Goal: Task Accomplishment & Management: Manage account settings

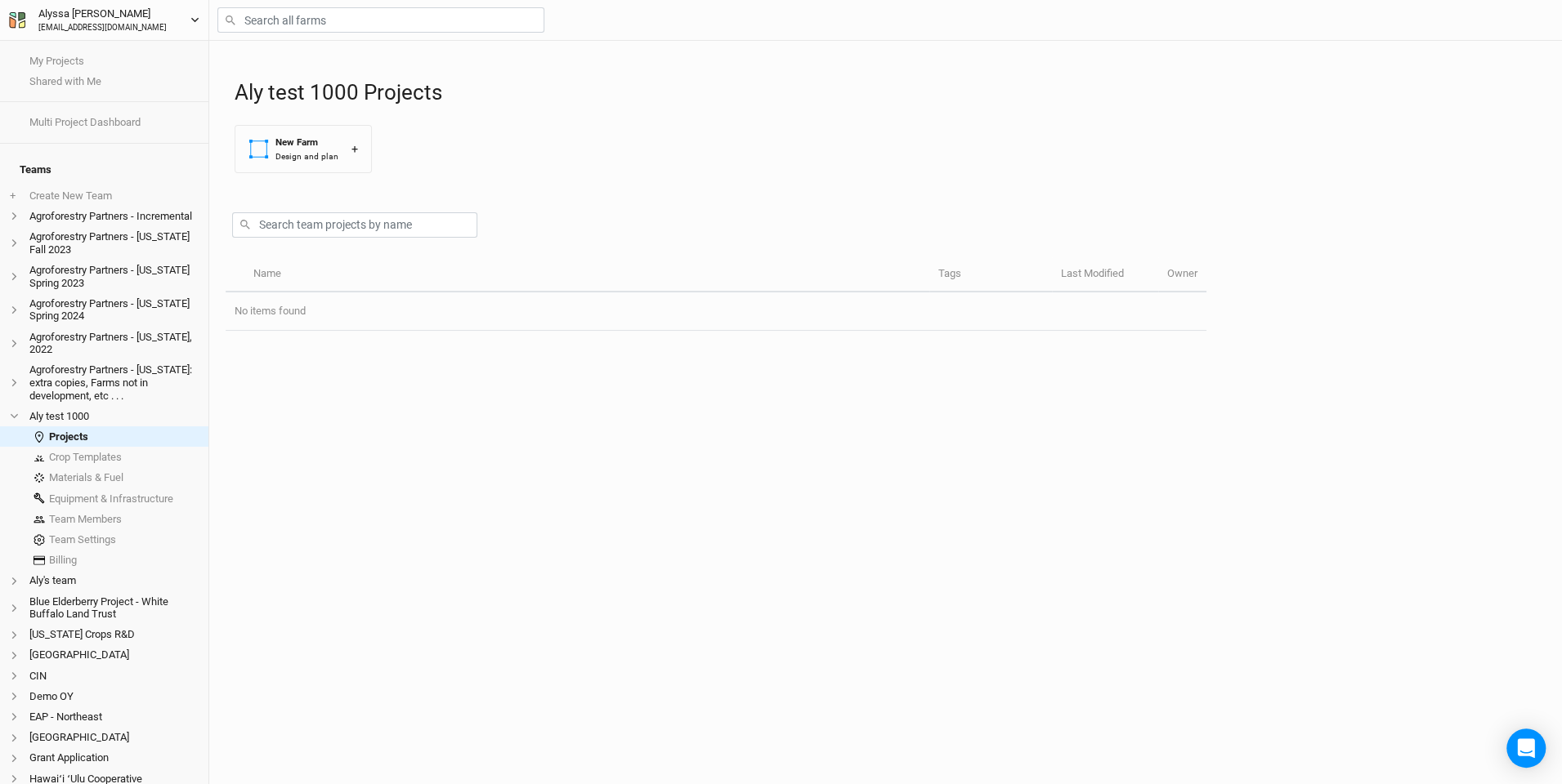
click at [96, 26] on div "[EMAIL_ADDRESS][DOMAIN_NAME]" at bounding box center [102, 28] width 128 height 12
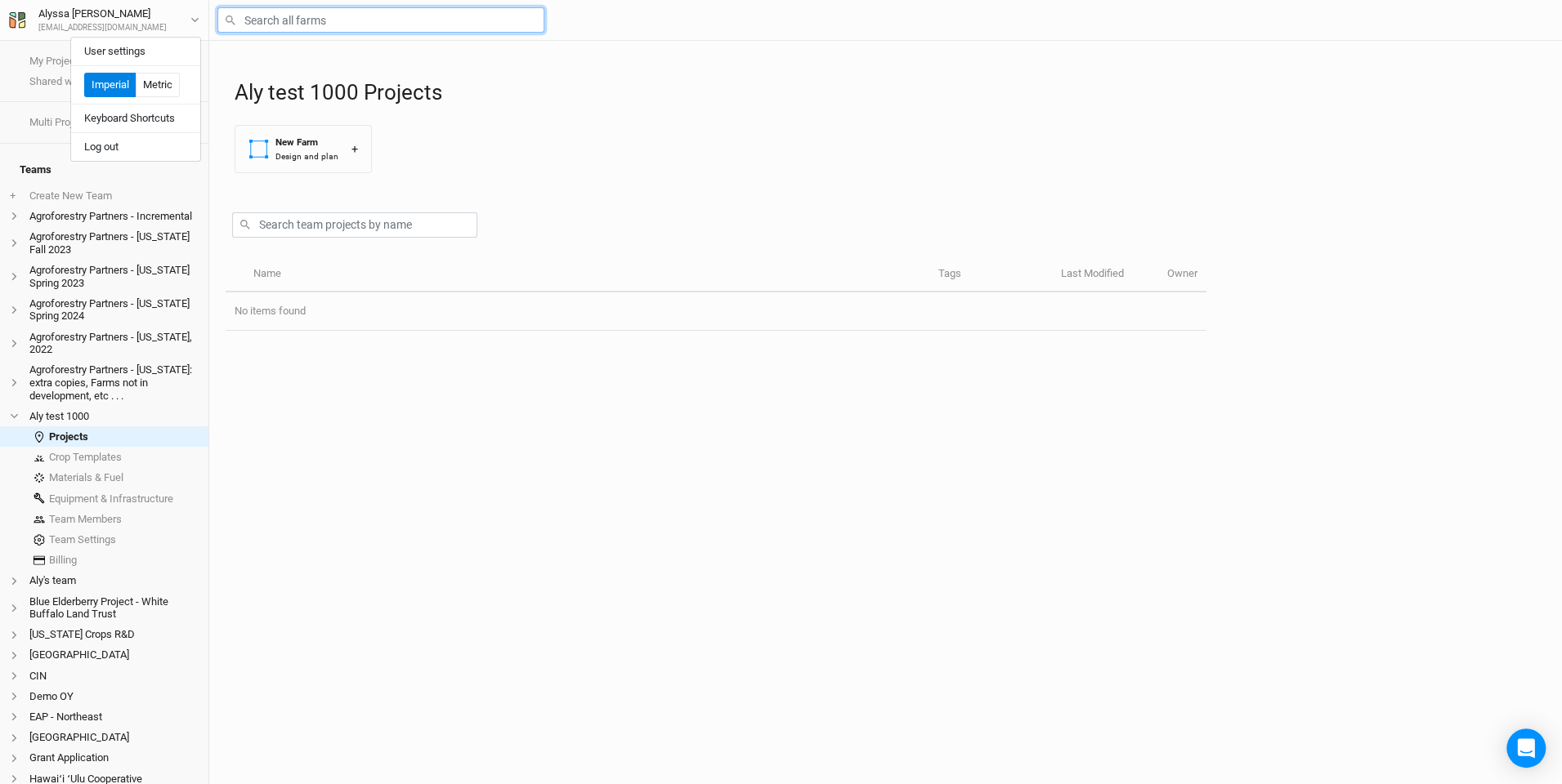
click at [315, 19] on input "text" at bounding box center [381, 20] width 327 height 26
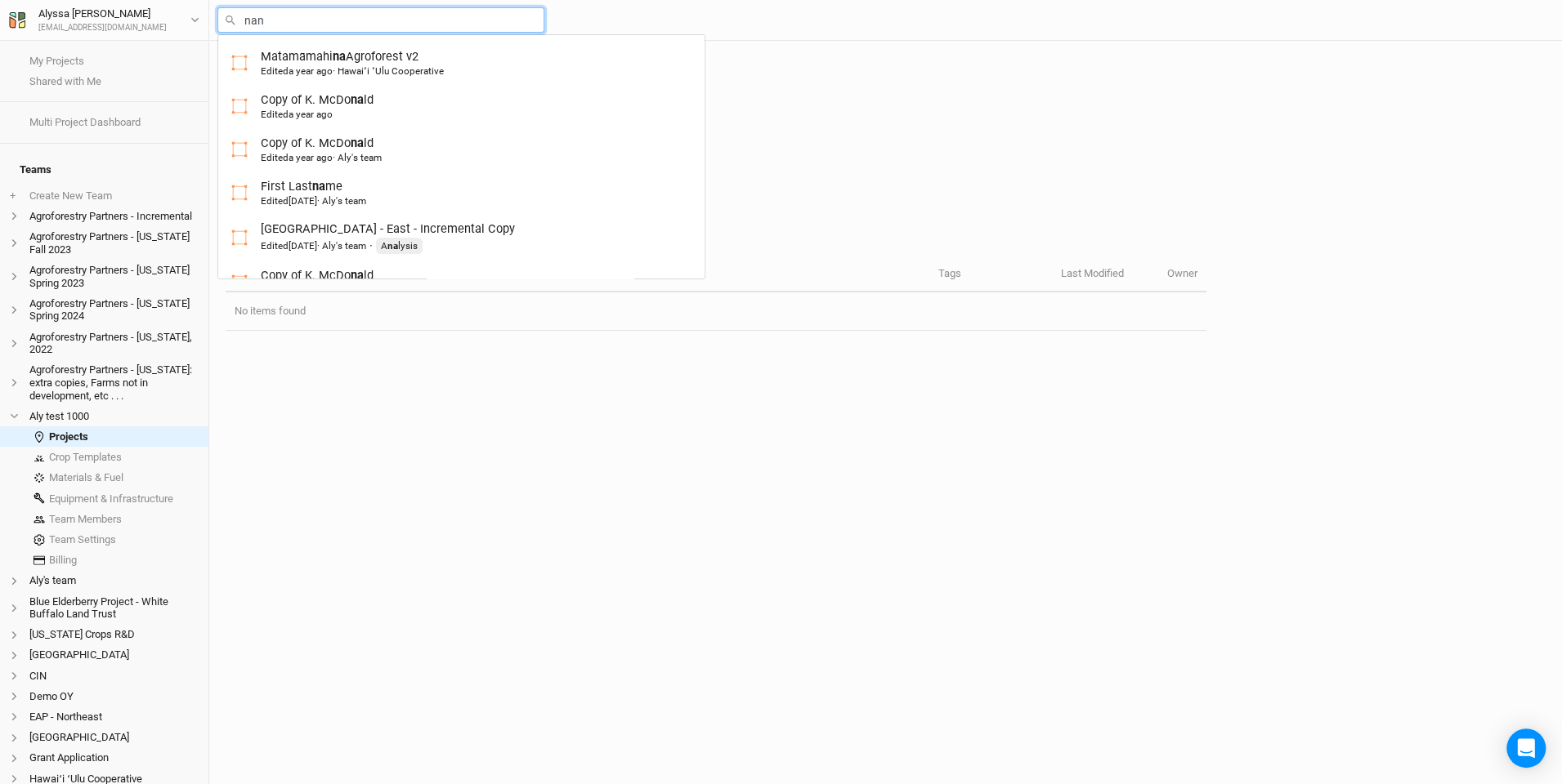
type input "nanc"
type input "[PERSON_NAME]'s Farm Incremental"
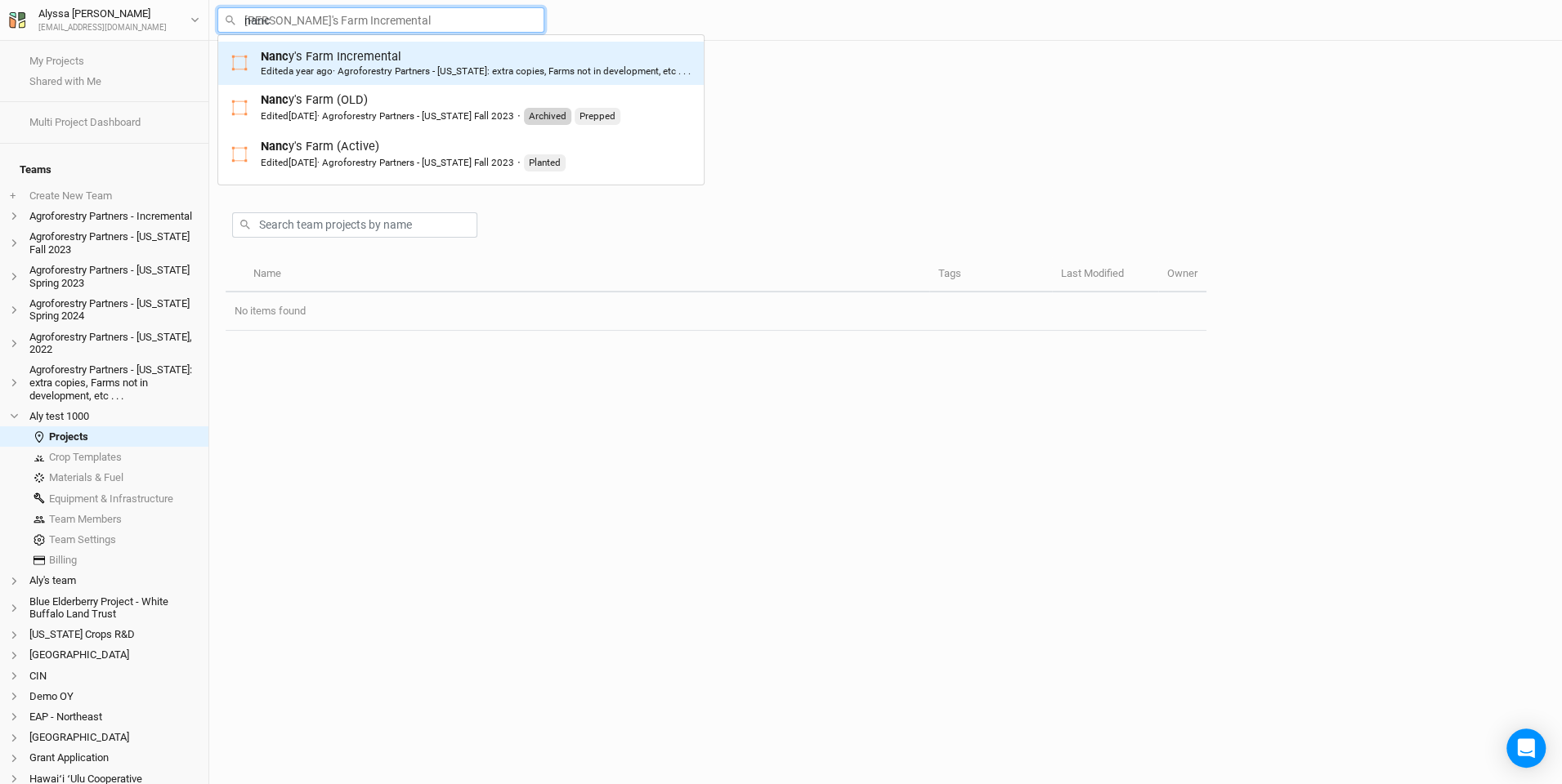
click at [382, 63] on div "Nanc y's Farm Incremental Edited a year ago · Agroforestry Partners - [US_STATE…" at bounding box center [476, 63] width 430 height 31
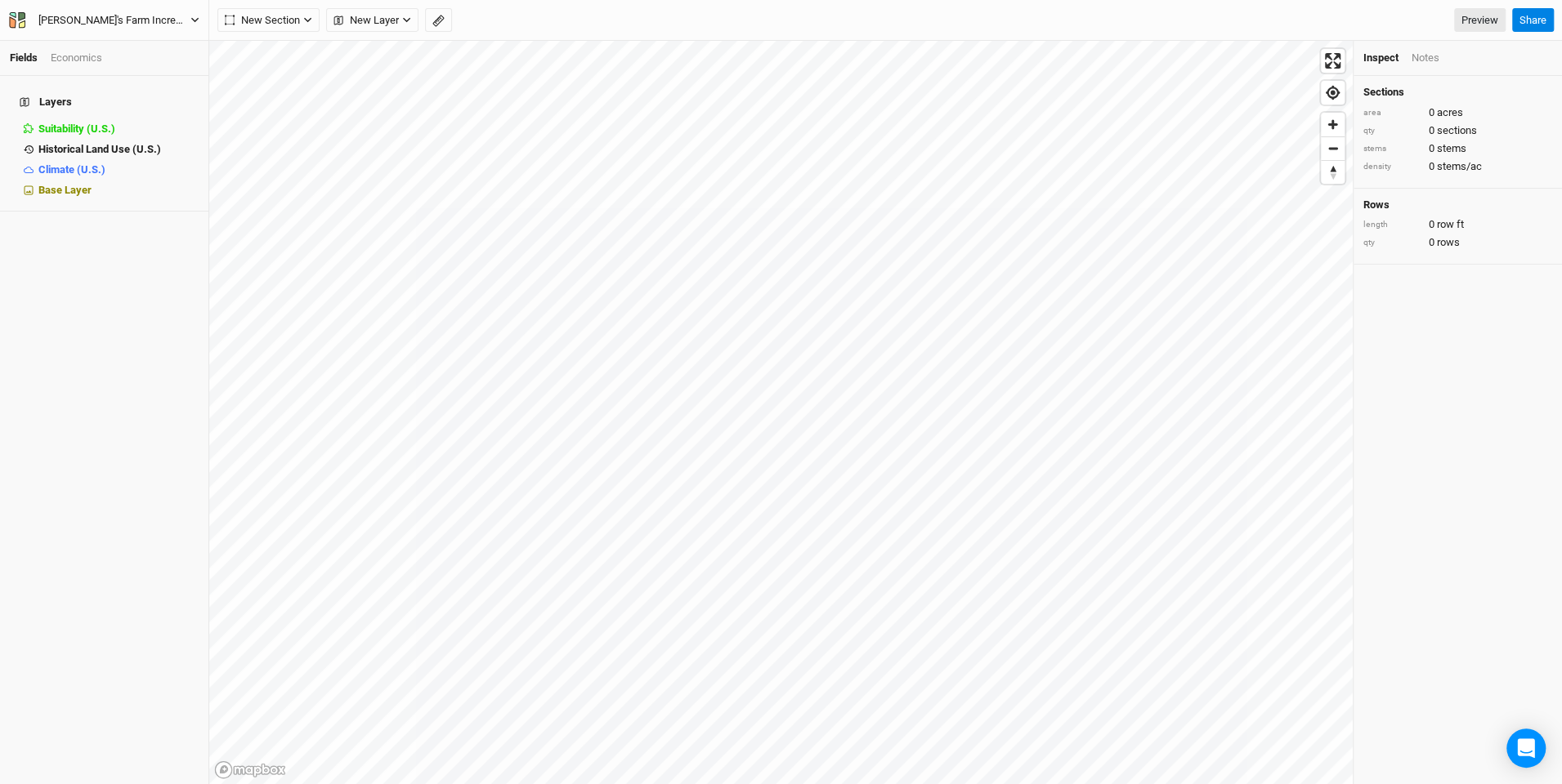
click at [151, 24] on div "[PERSON_NAME]'s Farm Incremental" at bounding box center [114, 20] width 152 height 17
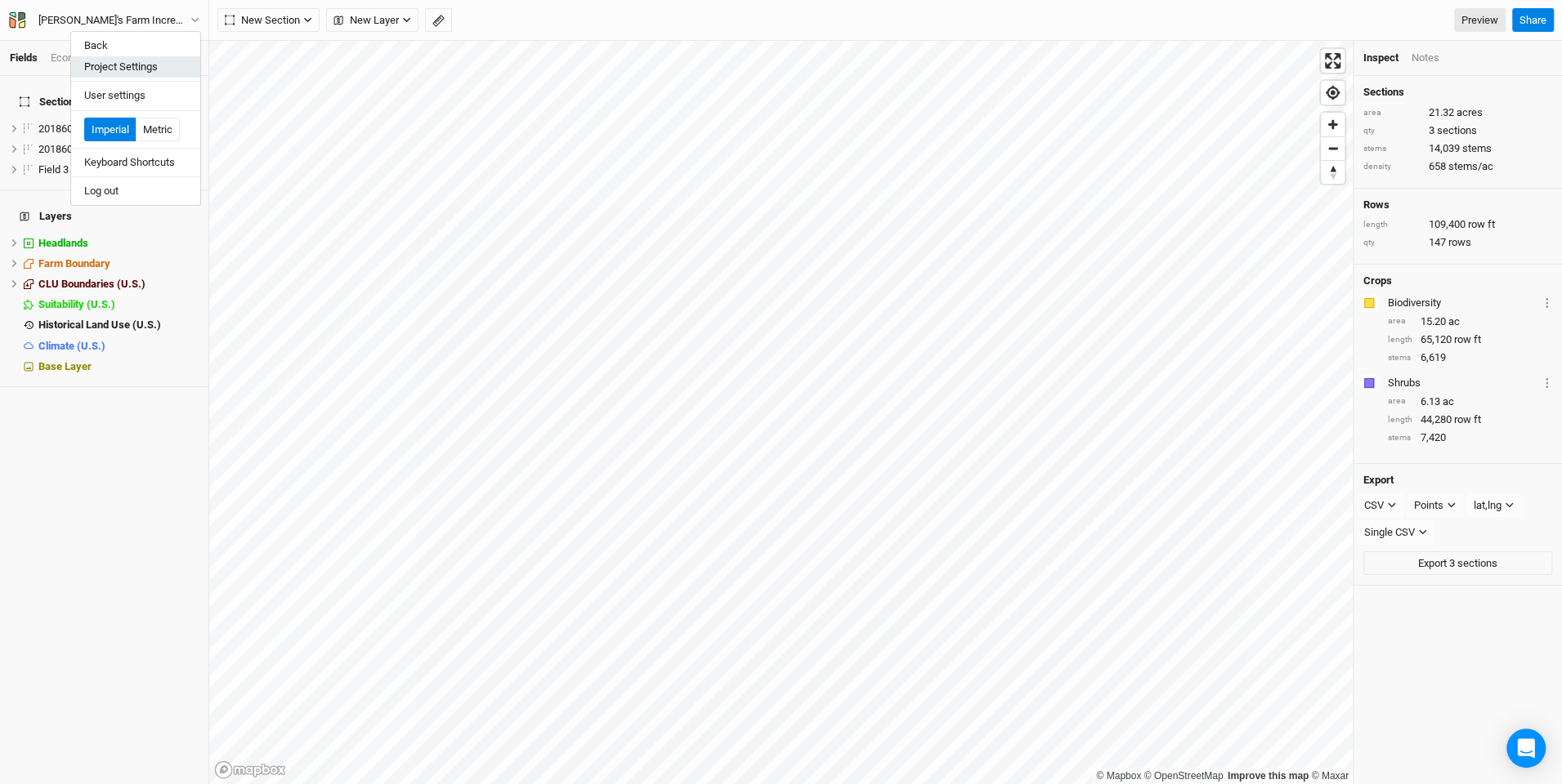
click at [145, 74] on button "Project Settings" at bounding box center [135, 67] width 129 height 22
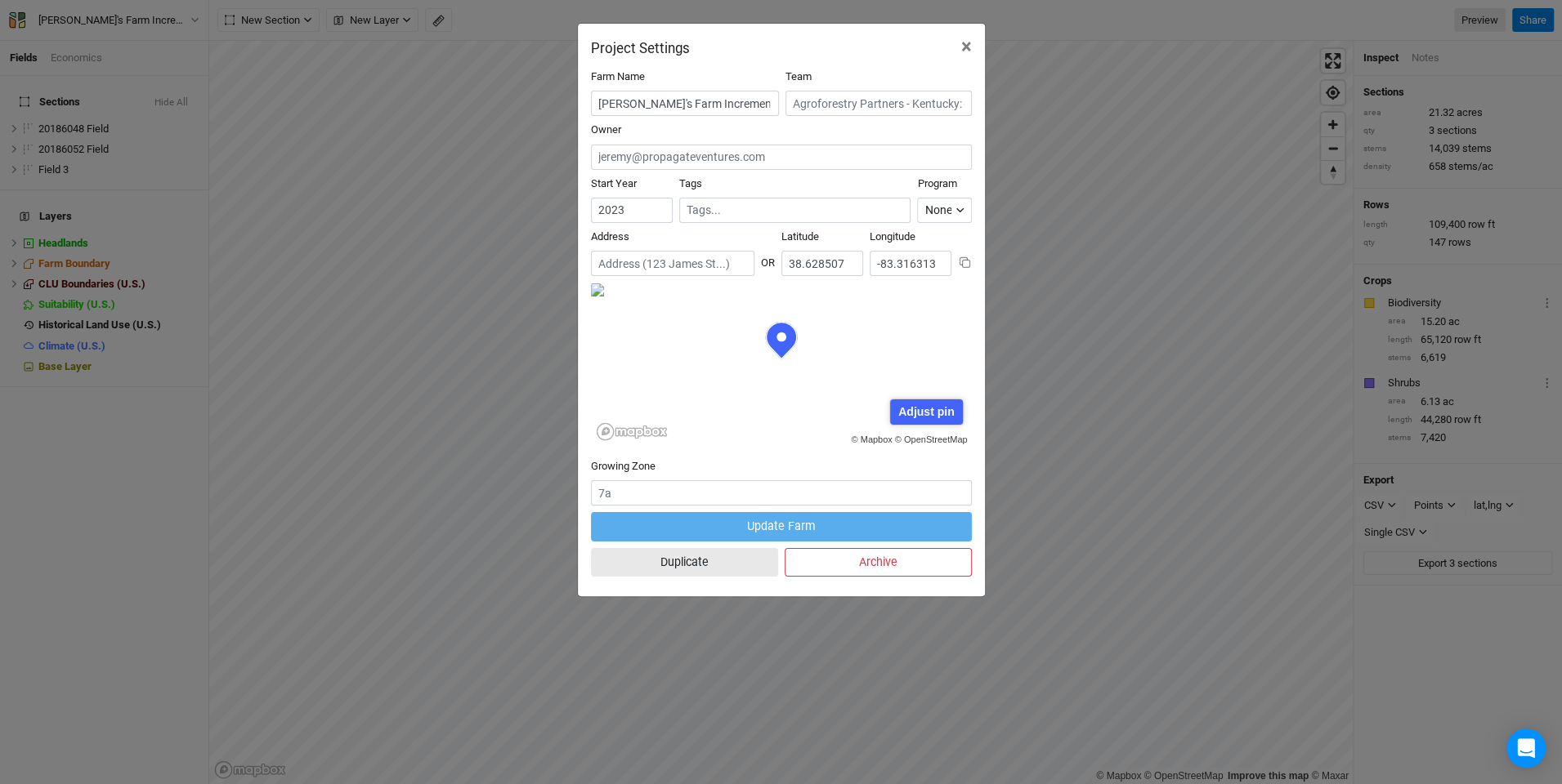
scroll to position [82, 190]
click at [681, 258] on input "text" at bounding box center [673, 264] width 164 height 26
click at [811, 259] on input "38.628507" at bounding box center [822, 264] width 82 height 26
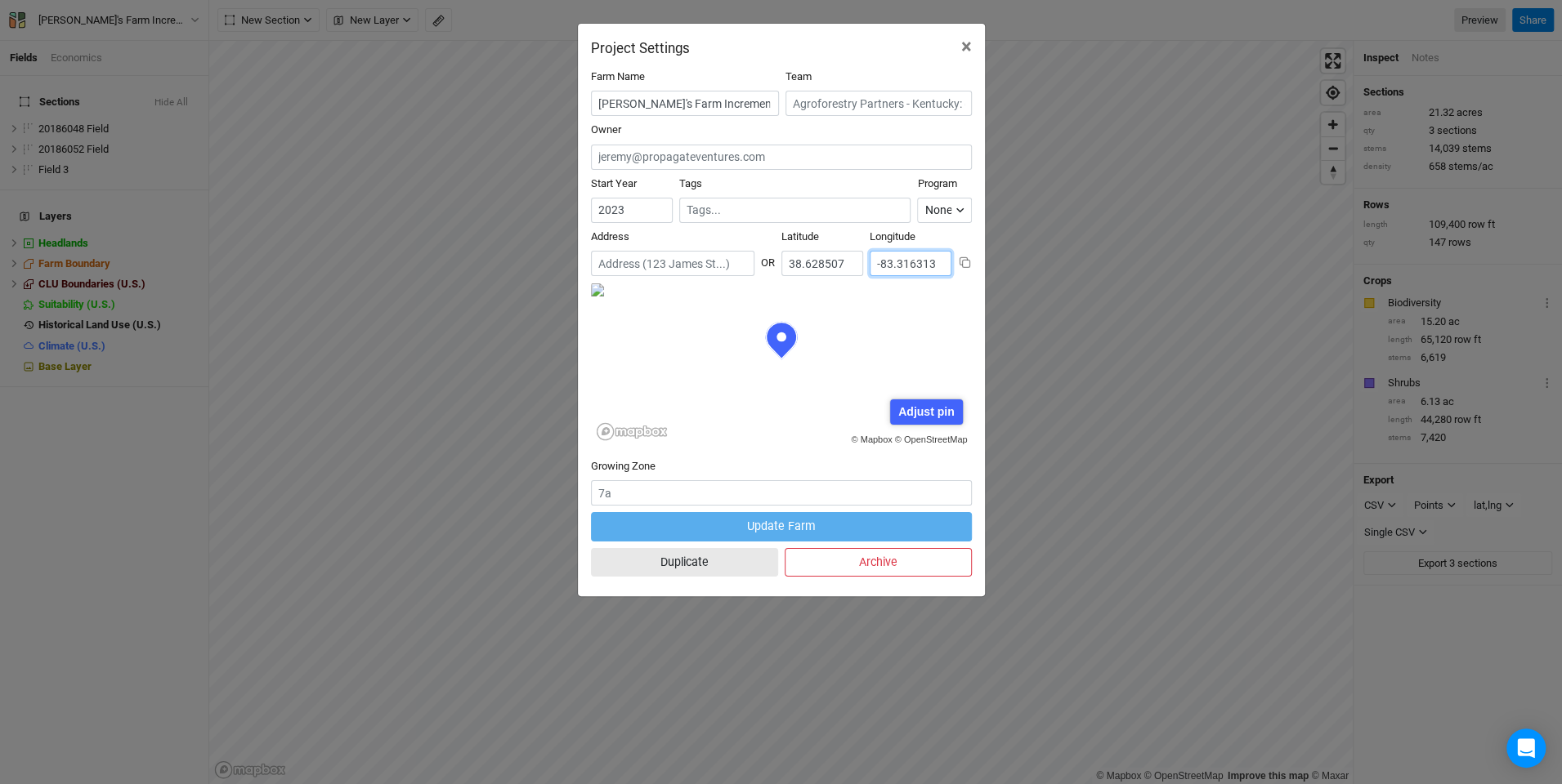
click at [912, 262] on input "-83.316313" at bounding box center [910, 264] width 82 height 26
